Goal: Task Accomplishment & Management: Use online tool/utility

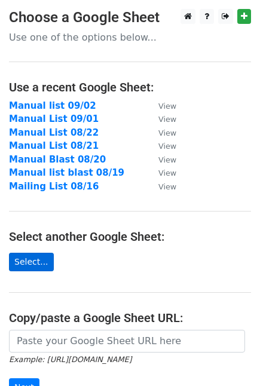
scroll to position [66, 0]
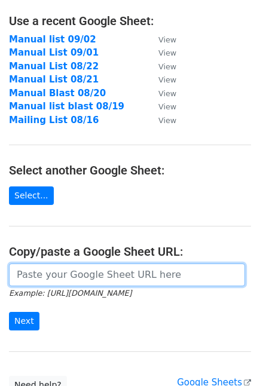
drag, startPoint x: 38, startPoint y: 272, endPoint x: 44, endPoint y: 208, distance: 64.2
click at [38, 272] on input "url" at bounding box center [127, 274] width 236 height 23
click at [84, 285] on input "url" at bounding box center [127, 274] width 236 height 23
paste input "https://docs.google.com/spreadsheets/d/1yiIANCdjq-iFBKVf_MmJXz-j77l2GANDKjfNQ9A…"
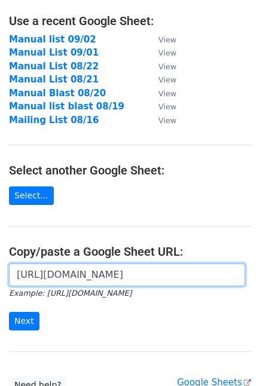
type input "https://docs.google.com/spreadsheets/d/1yiIANCdjq-iFBKVf_MmJXz-j77l2GANDKjfNQ9A…"
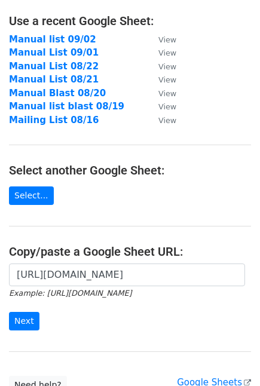
scroll to position [0, 0]
click at [37, 320] on form "https://docs.google.com/spreadsheets/d/1yiIANCdjq-iFBKVf_MmJXz-j77l2GANDKjfNQ9A…" at bounding box center [130, 296] width 242 height 67
click at [25, 321] on input "Next" at bounding box center [24, 321] width 30 height 19
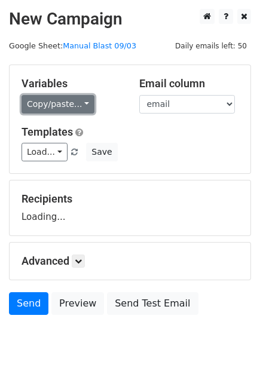
click at [75, 105] on link "Copy/paste..." at bounding box center [58, 104] width 73 height 19
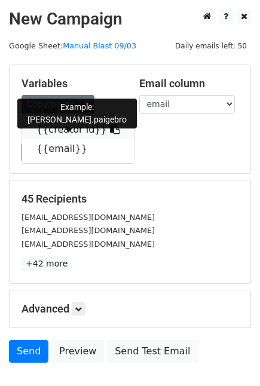
click at [110, 125] on icon at bounding box center [115, 129] width 10 height 10
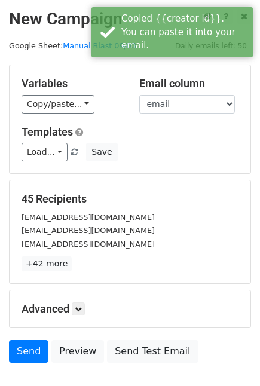
click at [172, 148] on div "Load... No templates saved Save" at bounding box center [130, 152] width 235 height 19
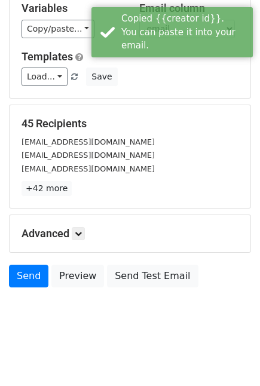
scroll to position [79, 0]
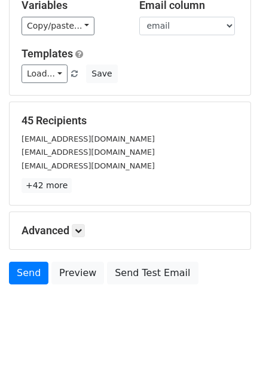
click at [26, 286] on div "Send Preview Send Test Email" at bounding box center [130, 276] width 260 height 29
click at [29, 281] on link "Send" at bounding box center [28, 273] width 39 height 23
